Goal: Task Accomplishment & Management: Use online tool/utility

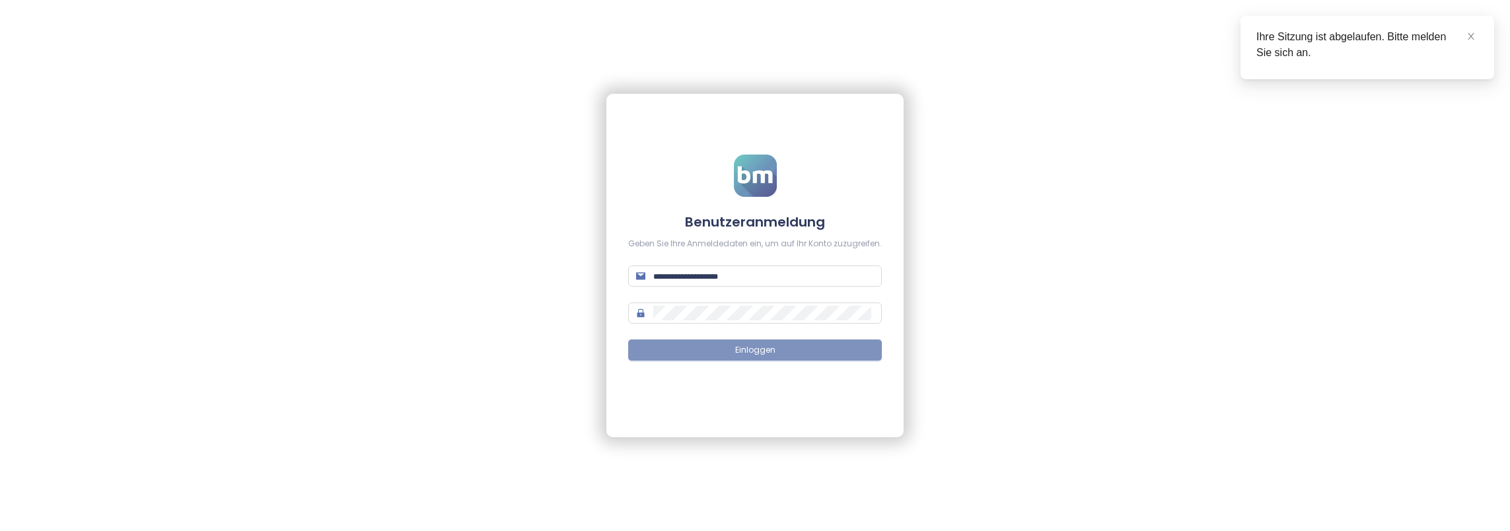
type input "**********"
click at [747, 346] on span "Einloggen" at bounding box center [755, 350] width 40 height 13
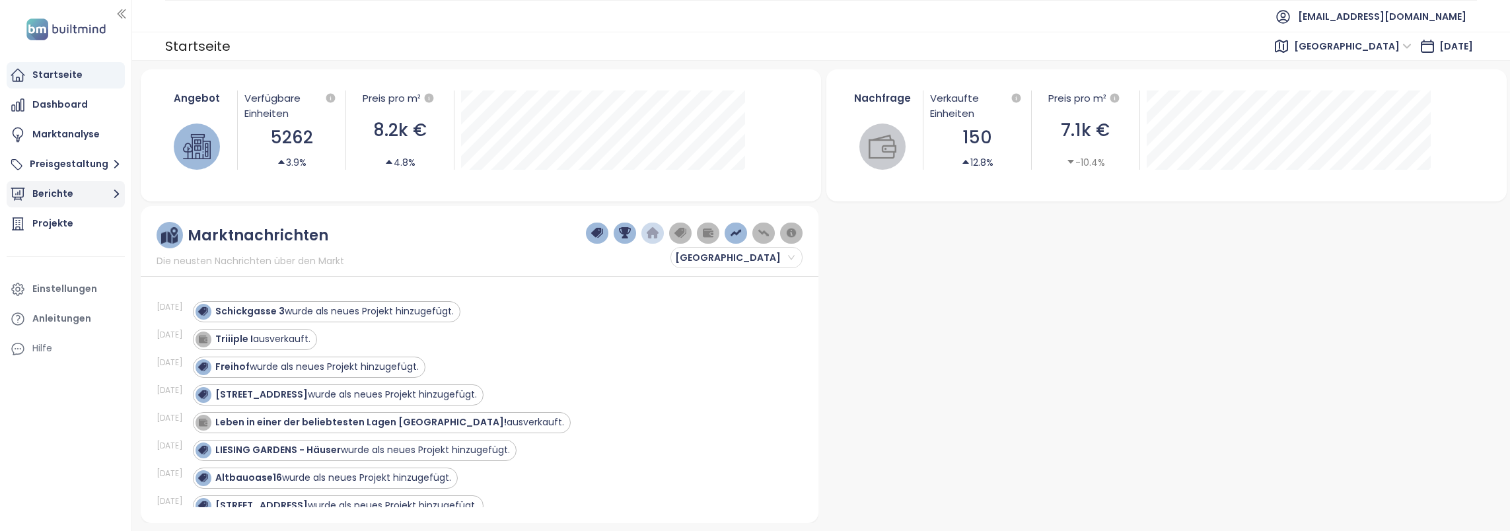
click at [118, 193] on icon "button" at bounding box center [116, 194] width 5 height 9
